Goal: Register for event/course

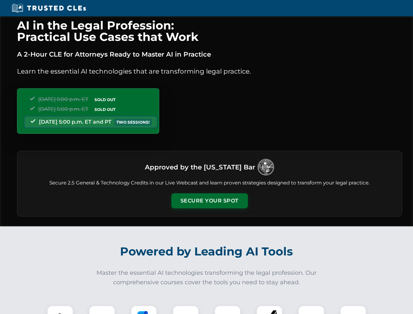
click at [209, 201] on button "Secure Your Spot" at bounding box center [209, 200] width 76 height 15
click at [60, 309] on img at bounding box center [60, 318] width 19 height 19
